Goal: Check status: Check status

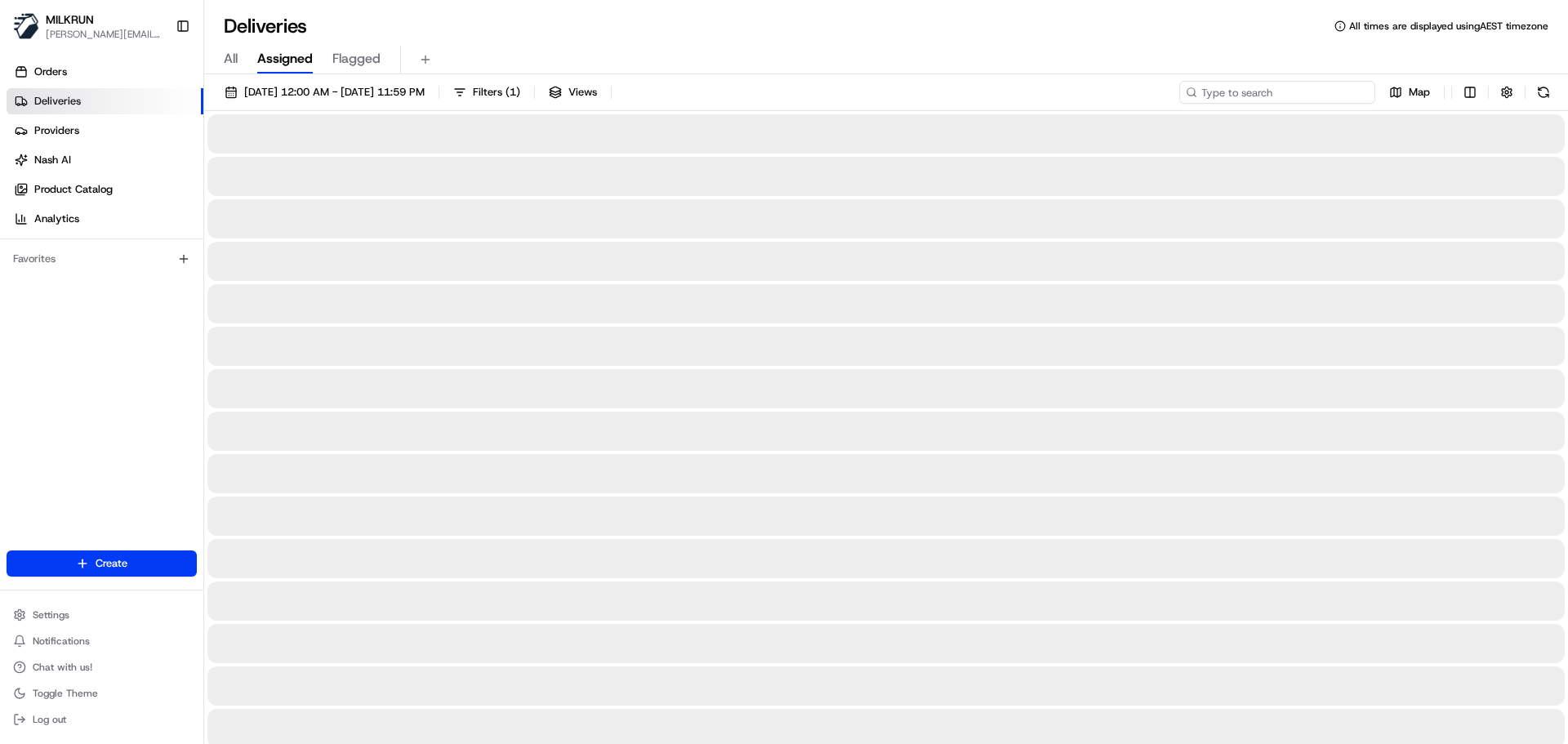
click at [1254, 89] on input at bounding box center [1277, 92] width 196 height 23
paste input "[EMAIL_ADDRESS][DOMAIN_NAME]"
type input "[EMAIL_ADDRESS][DOMAIN_NAME]"
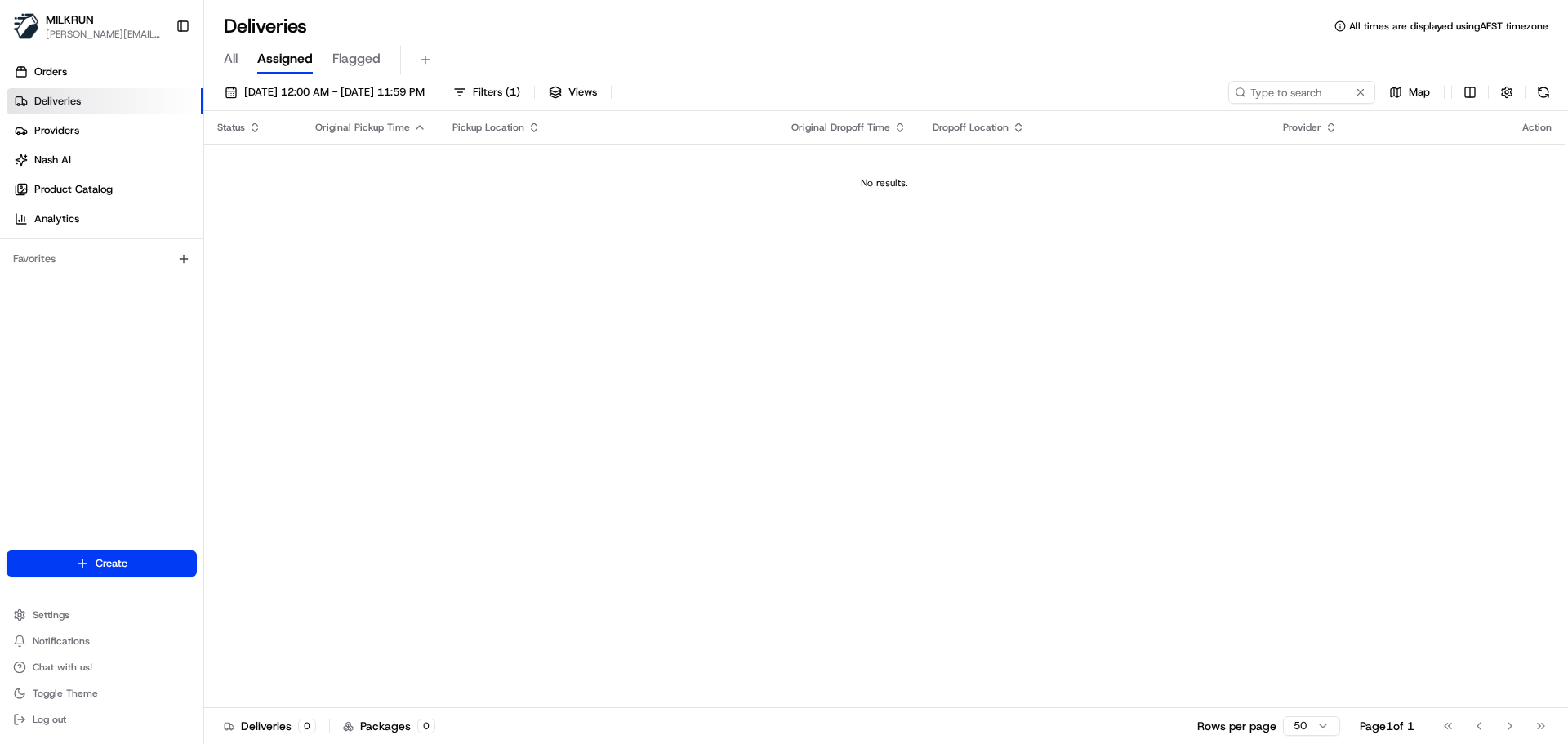
click at [231, 59] on span "All" at bounding box center [231, 58] width 14 height 19
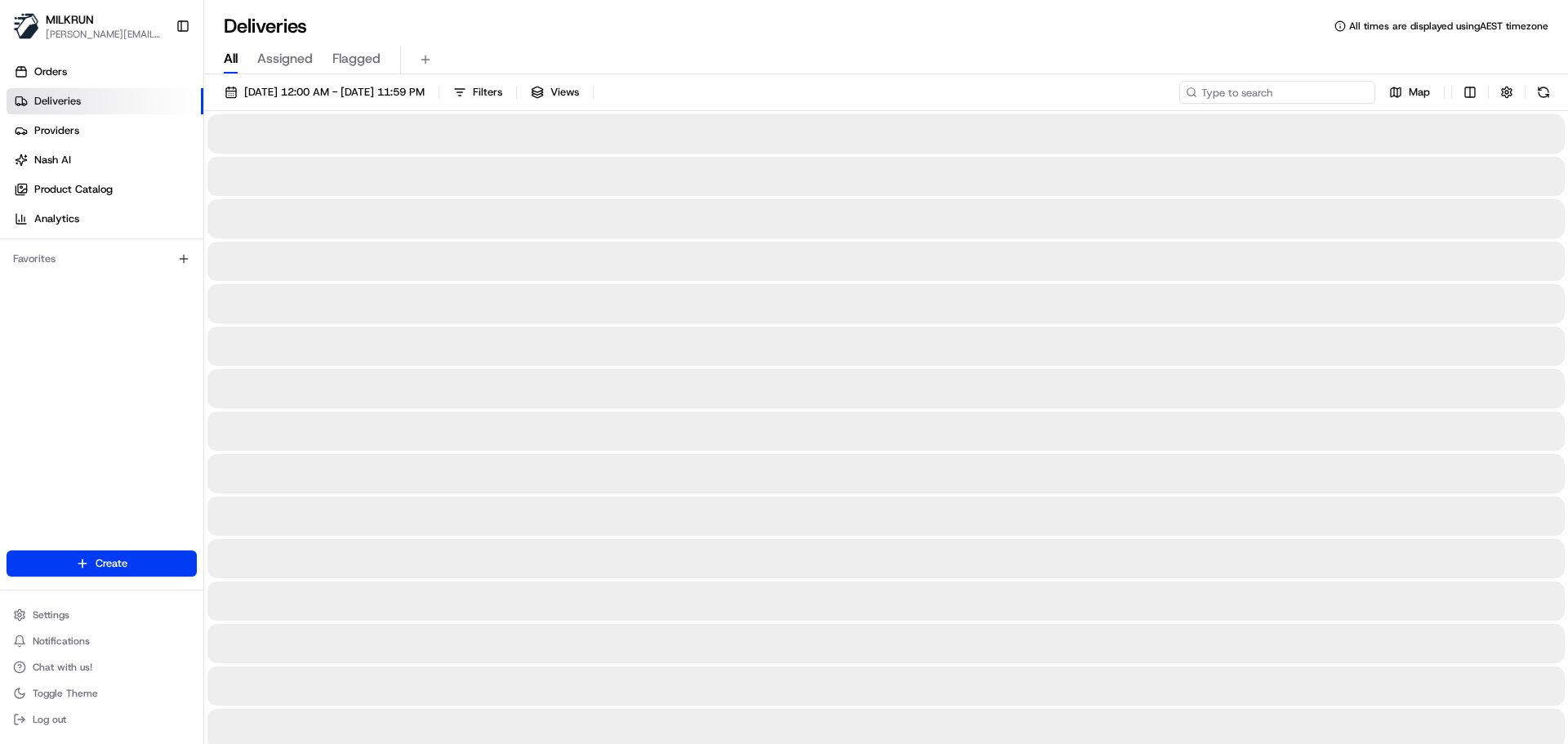
paste input "[EMAIL_ADDRESS][DOMAIN_NAME]"
type input "[EMAIL_ADDRESS][DOMAIN_NAME]"
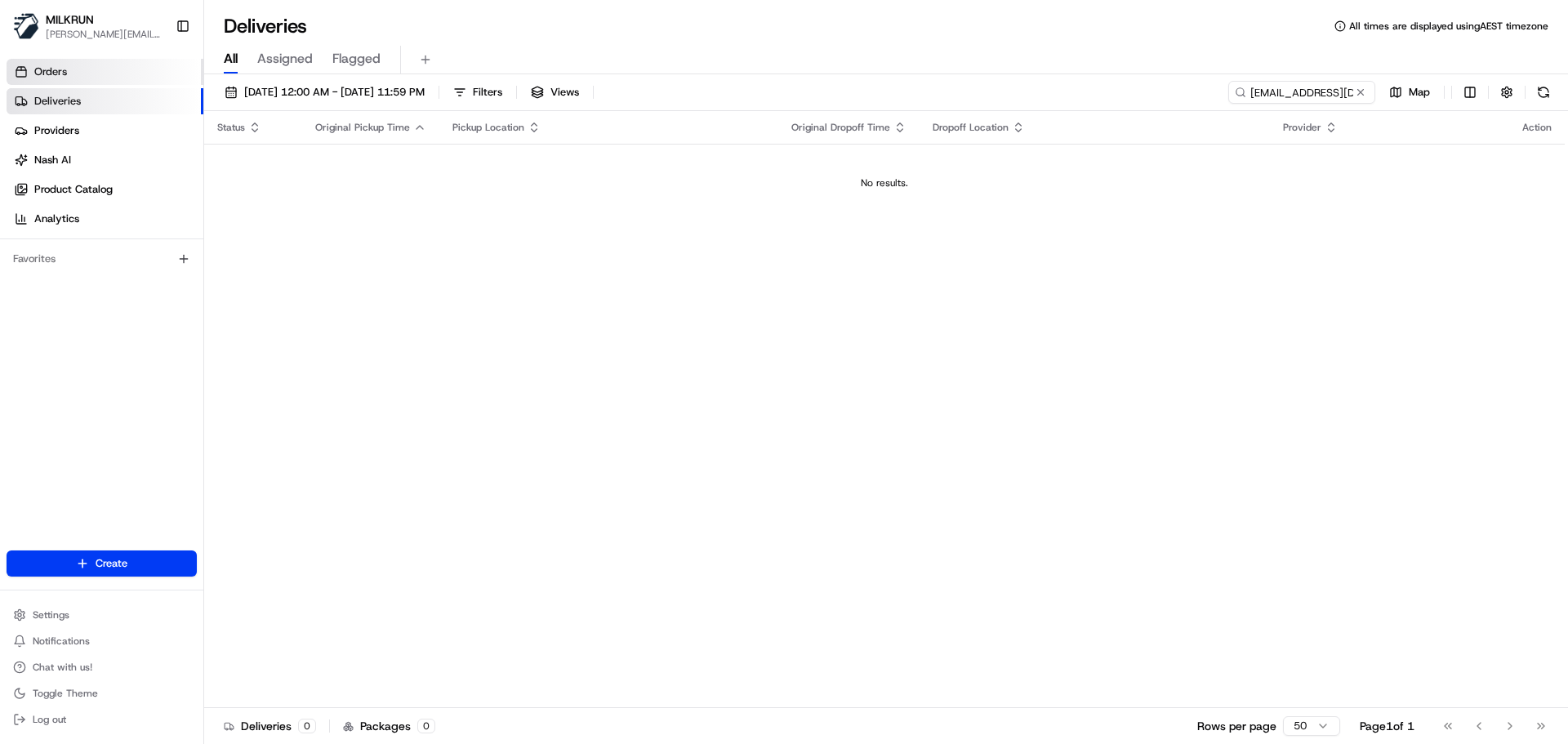
click at [64, 76] on span "Orders" at bounding box center [50, 71] width 32 height 15
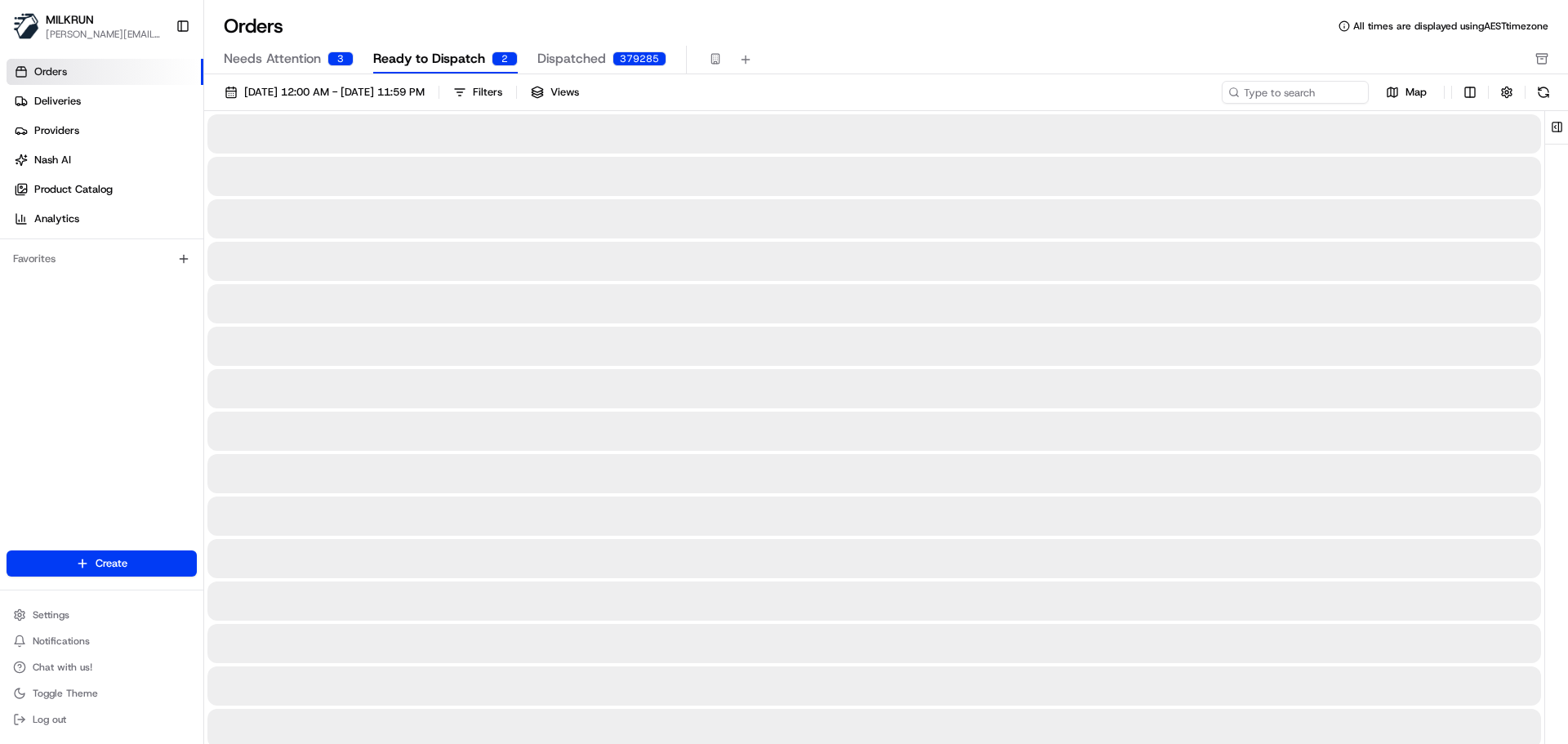
click at [577, 57] on span "Dispatched" at bounding box center [572, 58] width 69 height 19
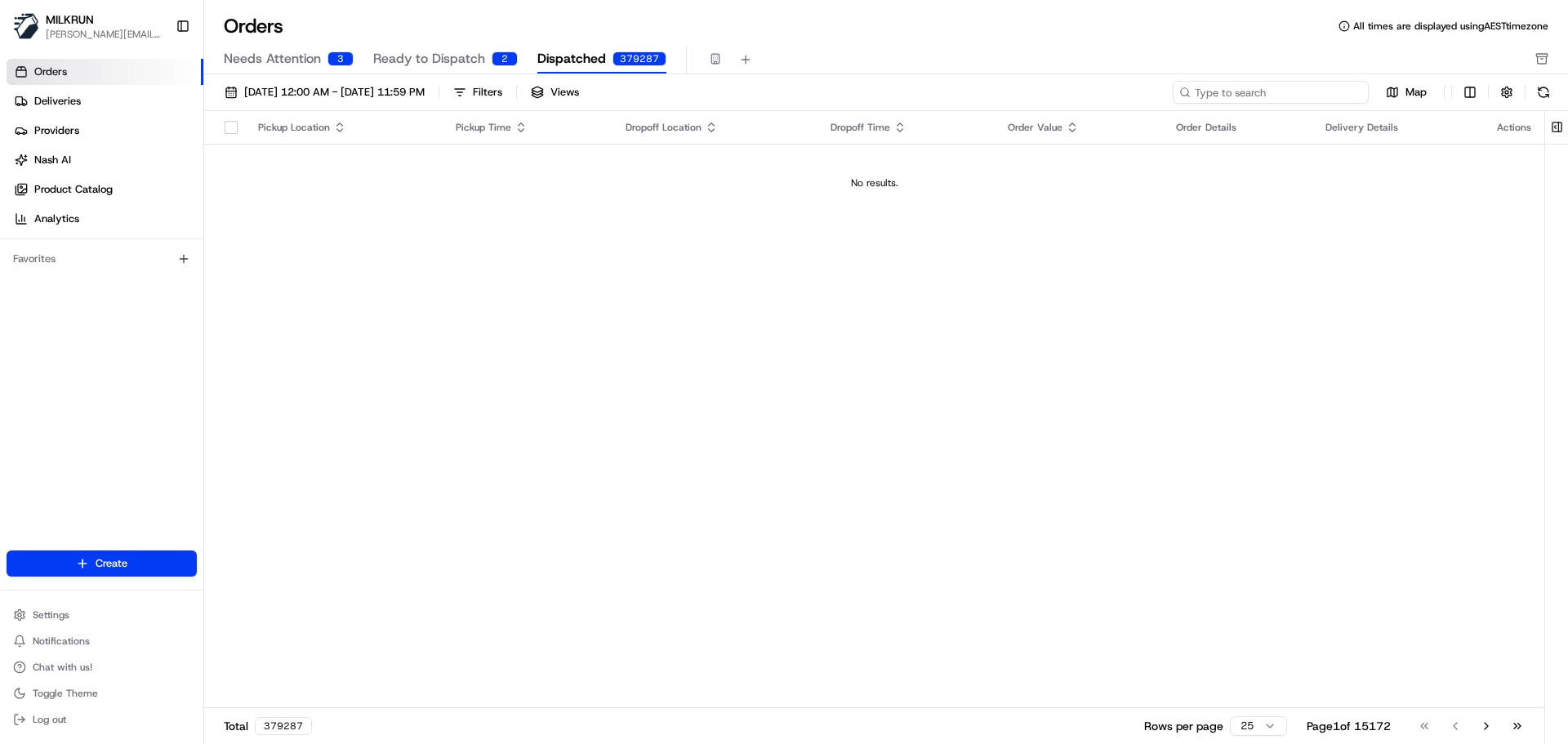
paste input "[EMAIL_ADDRESS][DOMAIN_NAME]"
type input "[EMAIL_ADDRESS][DOMAIN_NAME]"
